Goal: Transaction & Acquisition: Purchase product/service

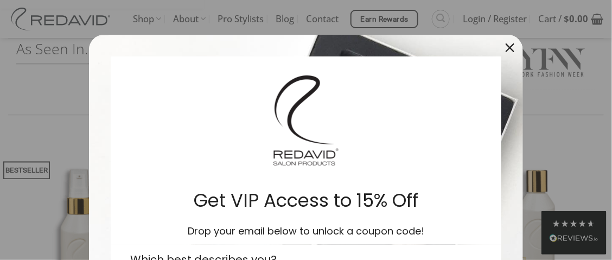
click at [508, 43] on icon "close icon" at bounding box center [509, 47] width 9 height 9
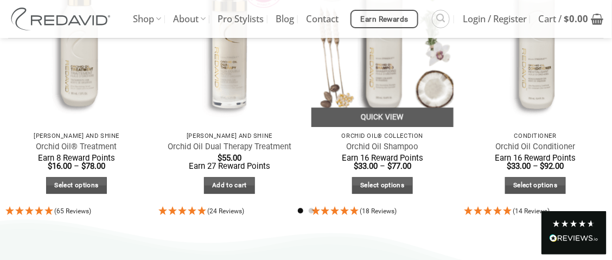
scroll to position [603, 0]
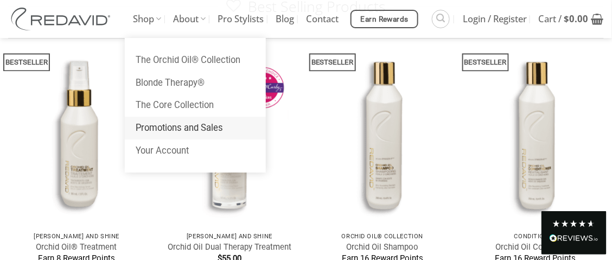
click at [165, 125] on link "Promotions and Sales" at bounding box center [195, 128] width 141 height 23
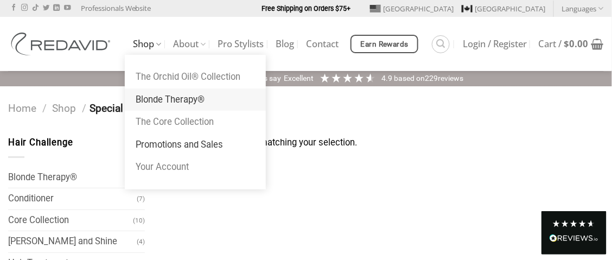
click at [172, 100] on link "Blonde Therapy®" at bounding box center [195, 99] width 141 height 23
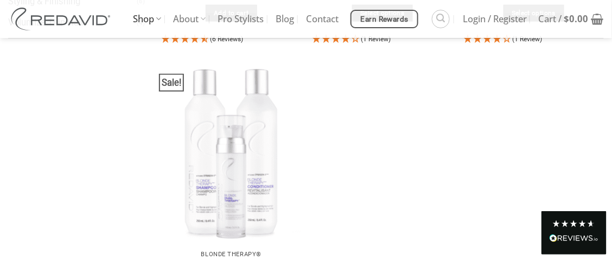
scroll to position [433, 0]
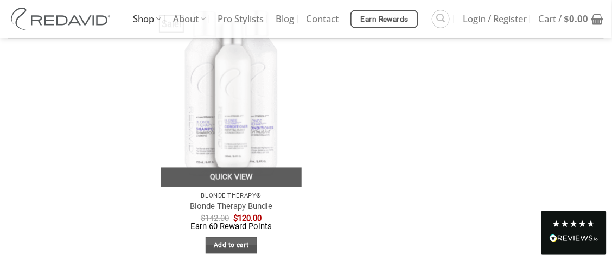
click at [214, 130] on img "Blonde Therapy Bundle" at bounding box center [231, 92] width 140 height 187
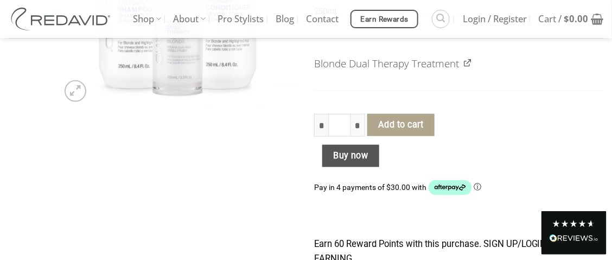
scroll to position [271, 0]
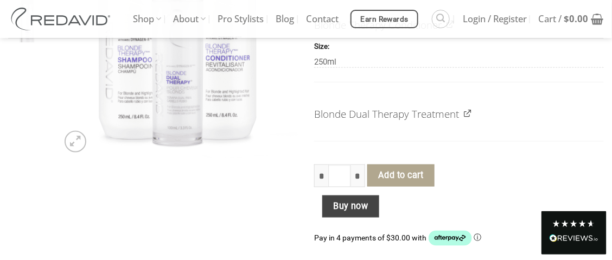
click at [366, 202] on button "Buy now" at bounding box center [350, 206] width 57 height 22
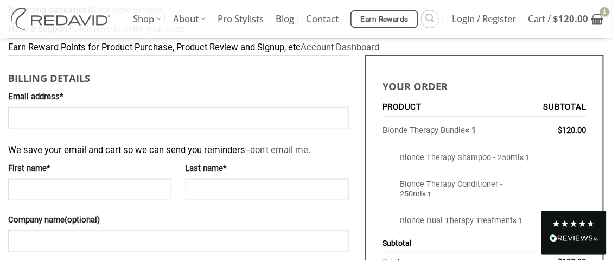
scroll to position [216, 0]
